Goal: Task Accomplishment & Management: Manage account settings

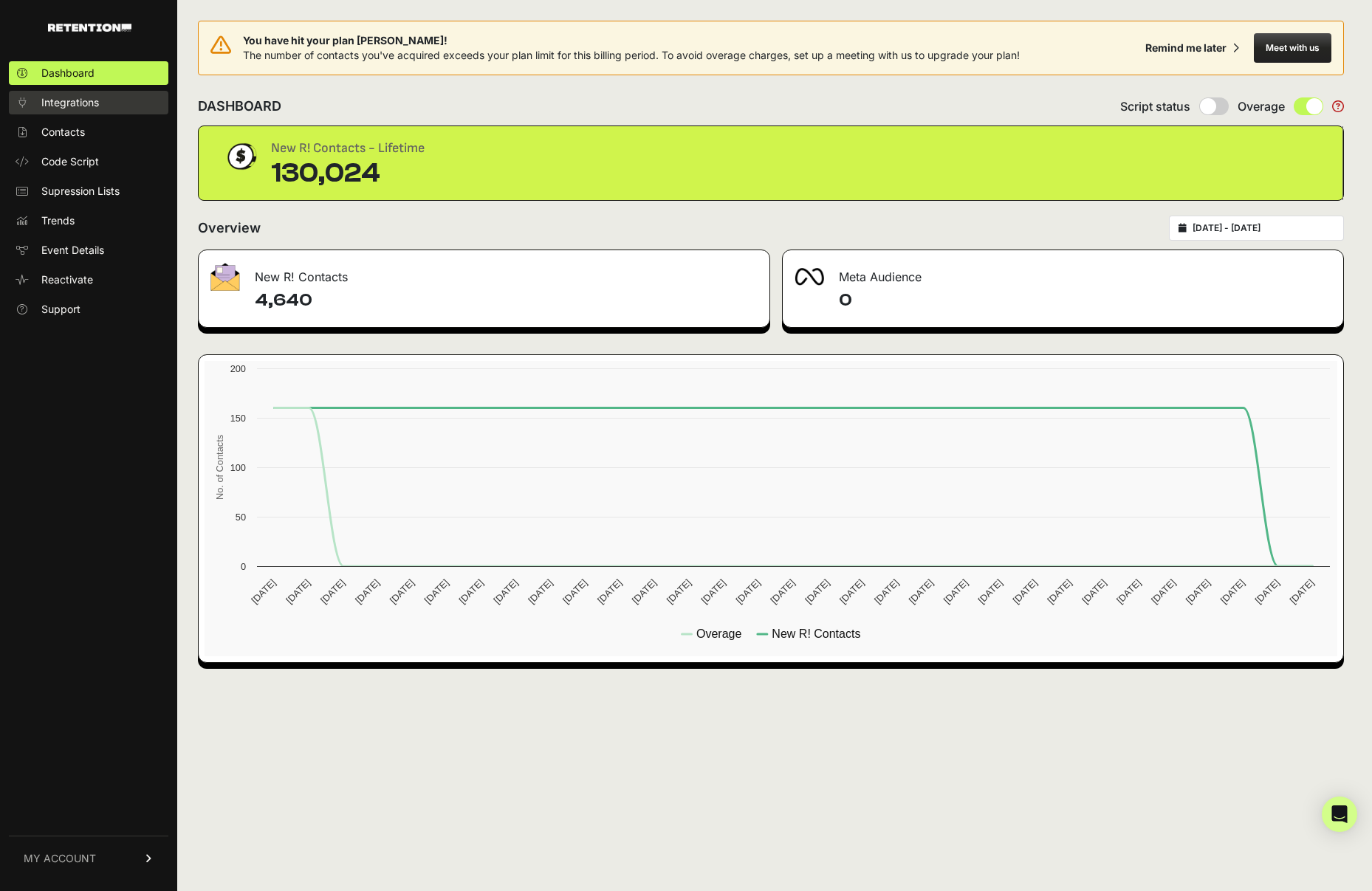
click at [77, 102] on span "Integrations" at bounding box center [70, 103] width 58 height 15
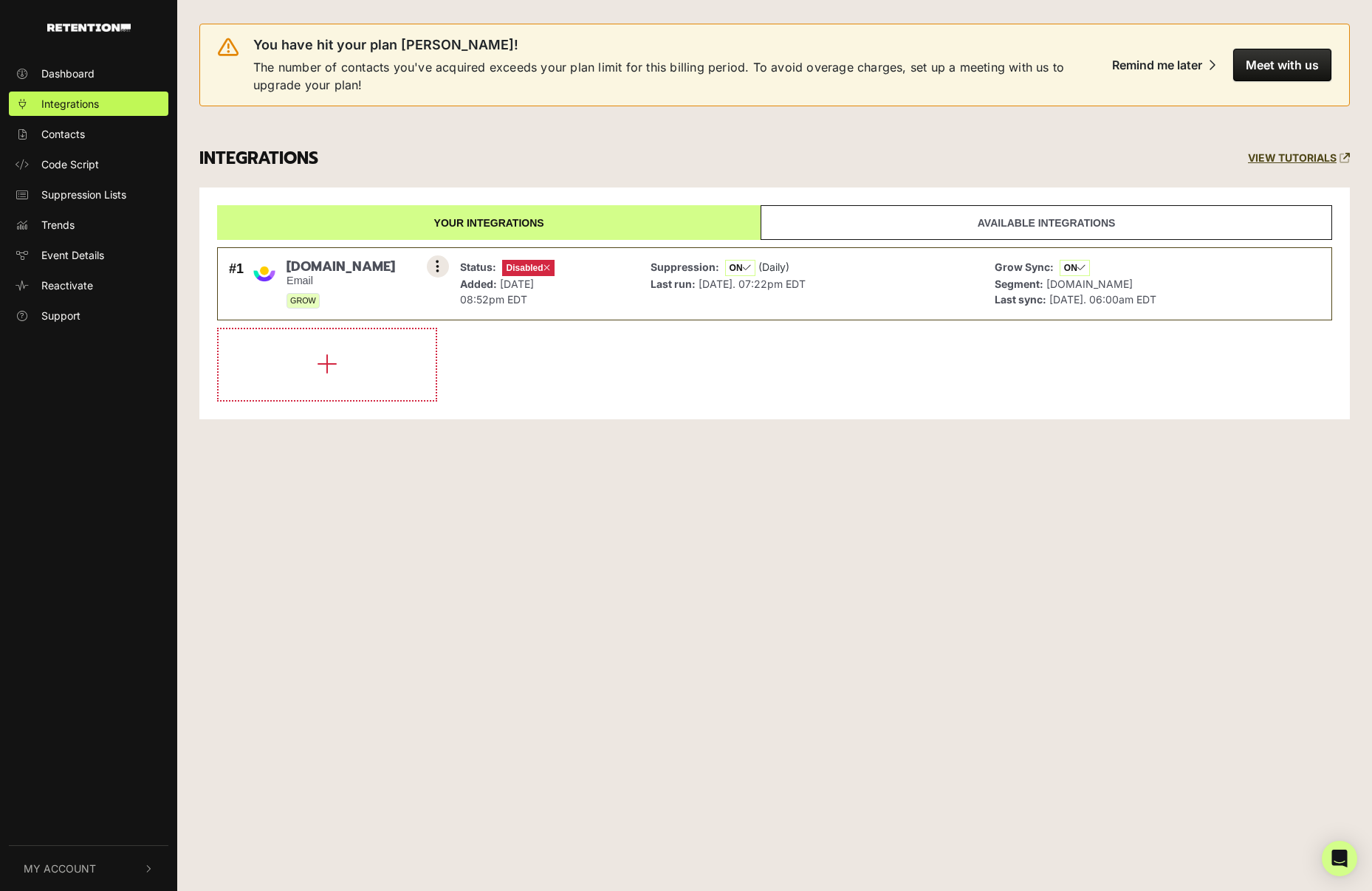
click at [434, 267] on button at bounding box center [438, 267] width 22 height 22
click at [323, 269] on link "Settings" at bounding box center [348, 268] width 140 height 33
